Goal: Find specific page/section

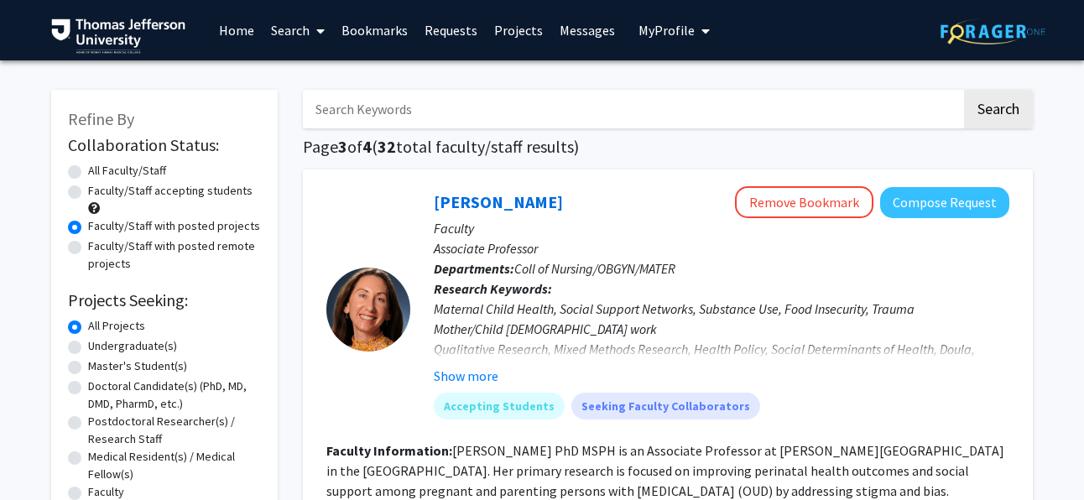
click at [396, 32] on link "Bookmarks" at bounding box center [374, 30] width 83 height 59
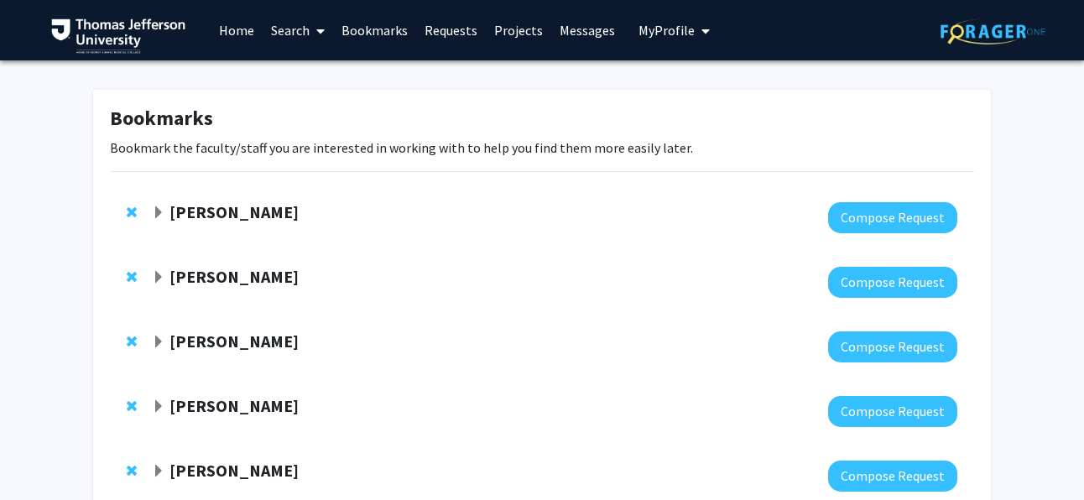
click at [281, 31] on link "Search" at bounding box center [298, 30] width 70 height 59
click at [306, 71] on span "Faculty/Staff" at bounding box center [324, 77] width 123 height 34
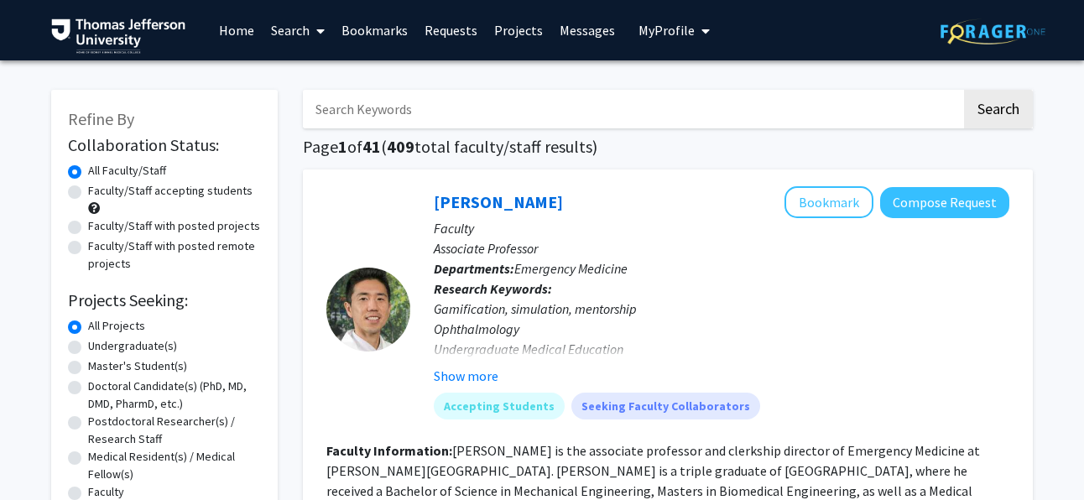
click at [420, 115] on input "Search Keywords" at bounding box center [632, 109] width 658 height 39
type input "[PERSON_NAME]"
click at [964, 90] on button "Search" at bounding box center [998, 109] width 69 height 39
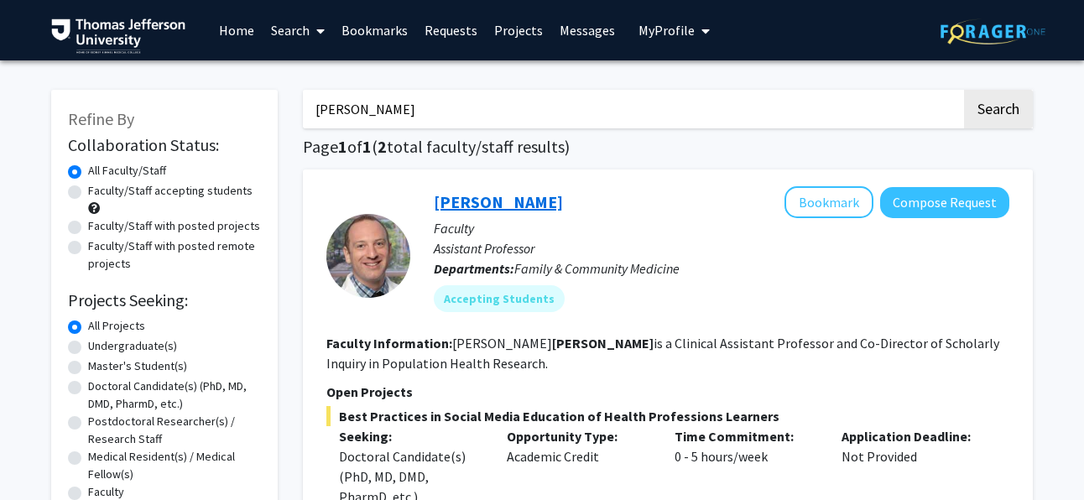
click at [459, 204] on link "[PERSON_NAME]" at bounding box center [498, 201] width 129 height 21
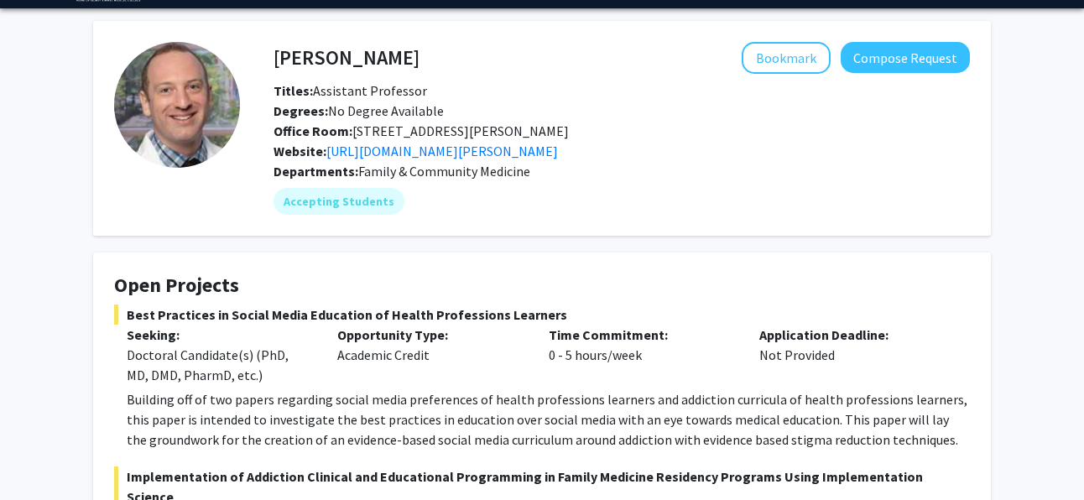
scroll to position [23, 0]
